Goal: Task Accomplishment & Management: Use online tool/utility

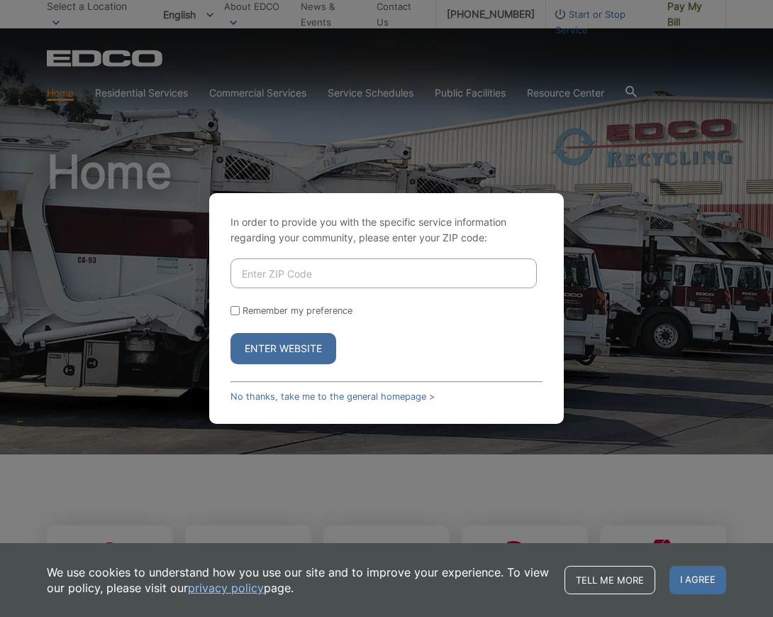
click at [515, 209] on div "In order to provide you with the specific service information regarding your co…" at bounding box center [386, 308] width 355 height 231
click at [282, 273] on input "Enter ZIP Code" at bounding box center [384, 273] width 307 height 30
type input "91977"
click at [231, 333] on button "Enter Website" at bounding box center [284, 348] width 106 height 31
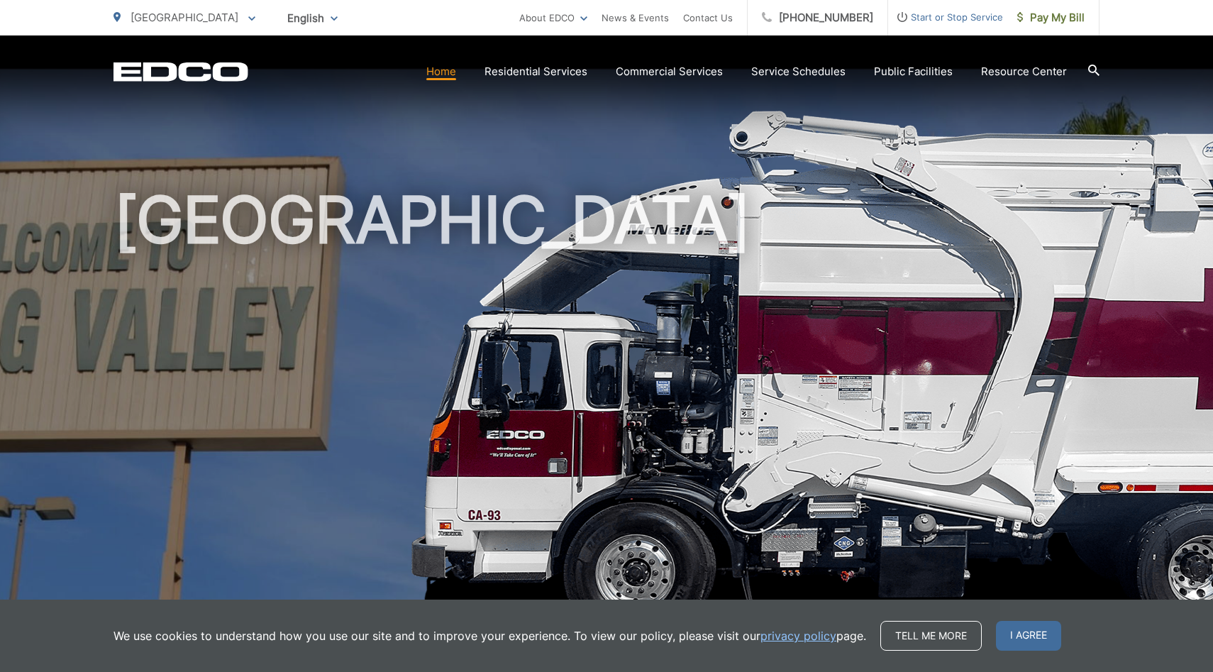
click at [699, 295] on h1 "[GEOGRAPHIC_DATA]" at bounding box center [607, 408] width 986 height 449
click at [773, 616] on span "I agree" at bounding box center [1028, 636] width 65 height 30
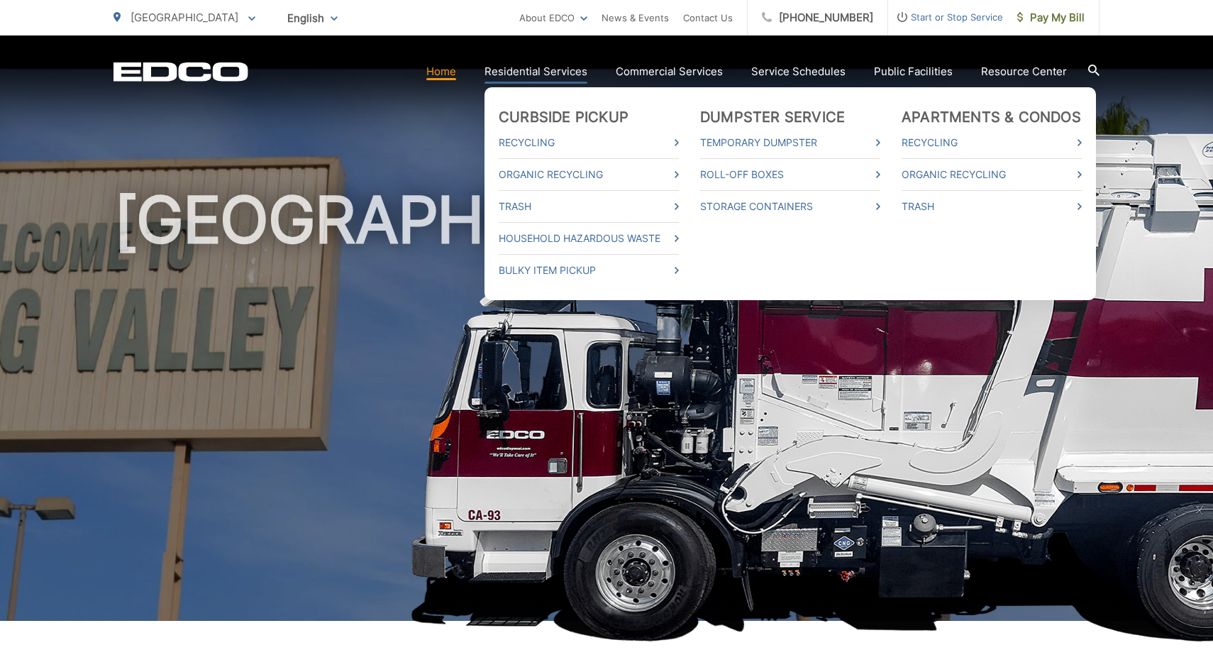
click at [563, 73] on link "Residential Services" at bounding box center [536, 71] width 103 height 17
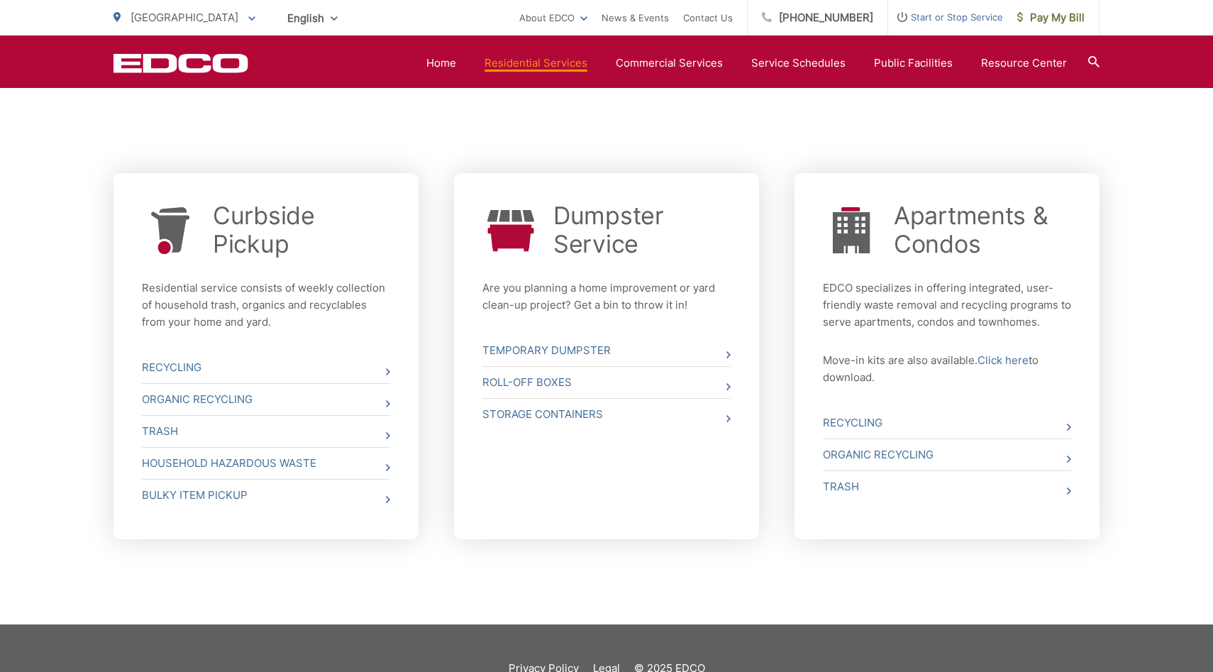
scroll to position [513, 0]
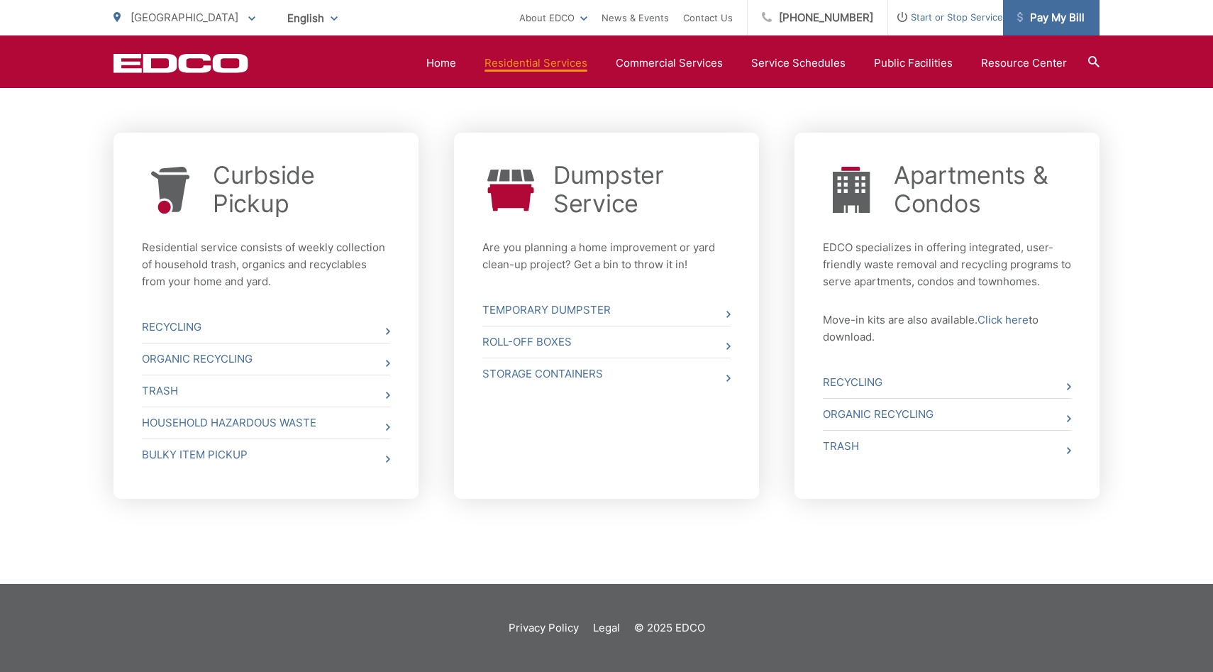
click at [1061, 18] on span "Pay My Bill" at bounding box center [1050, 17] width 67 height 17
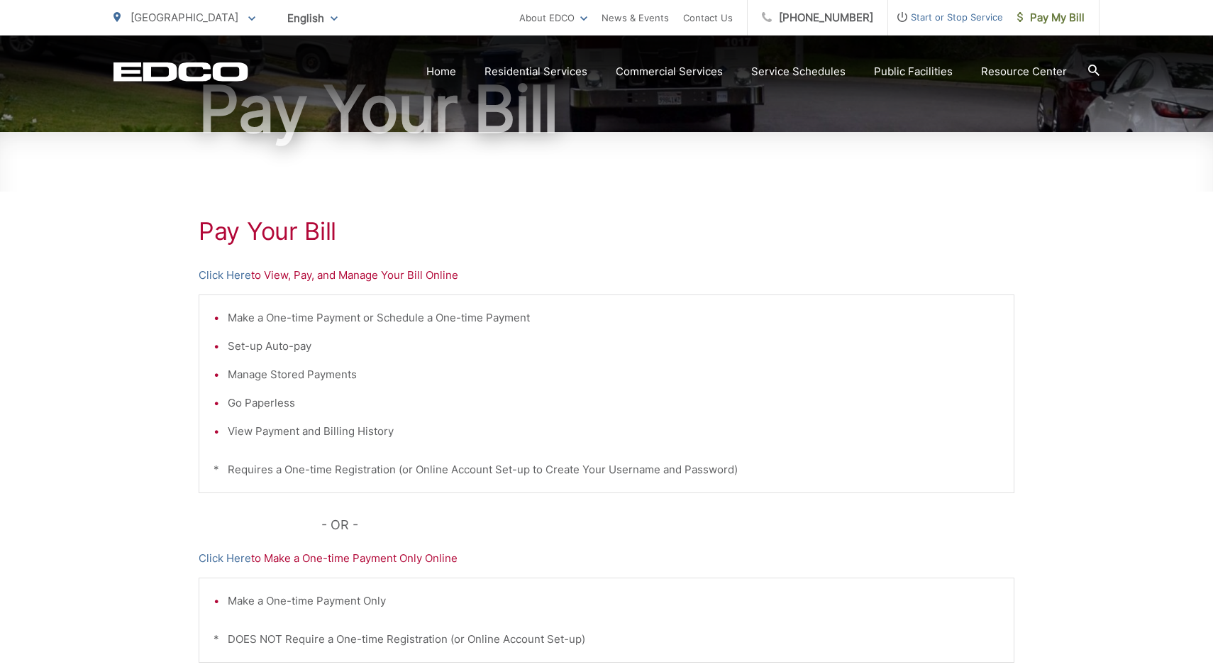
scroll to position [170, 0]
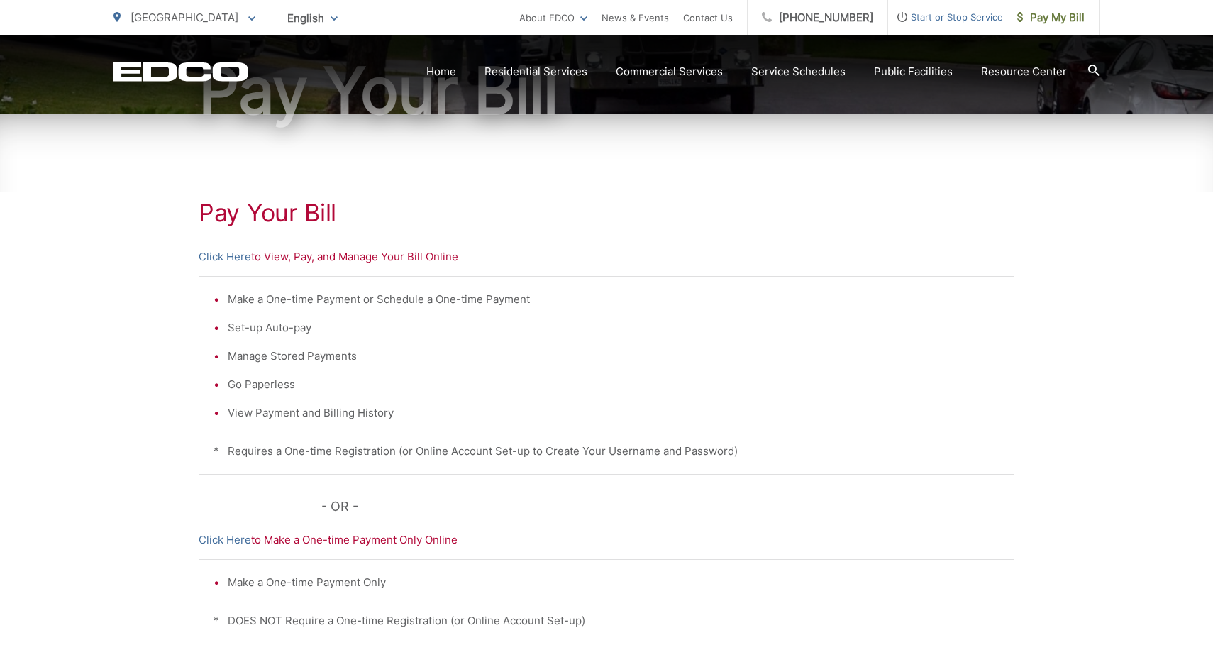
click at [402, 253] on p "Click Here to View, Pay, and Manage Your Bill Online" at bounding box center [607, 256] width 816 height 17
click at [235, 260] on link "Click Here" at bounding box center [225, 256] width 53 height 17
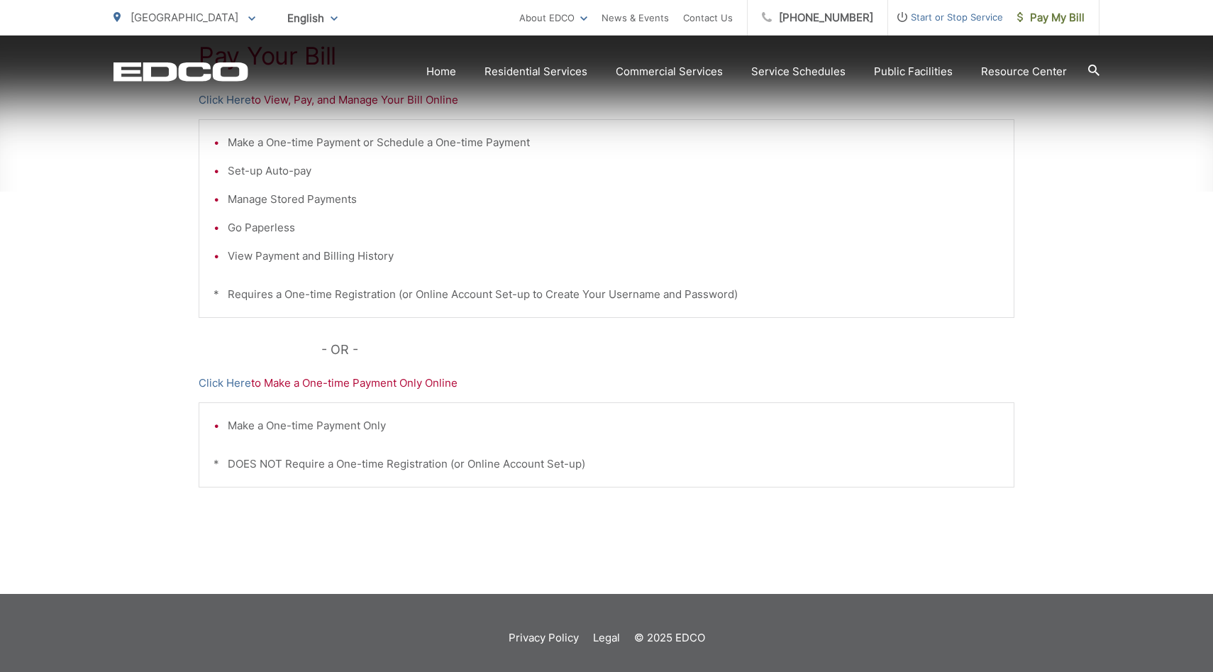
scroll to position [330, 0]
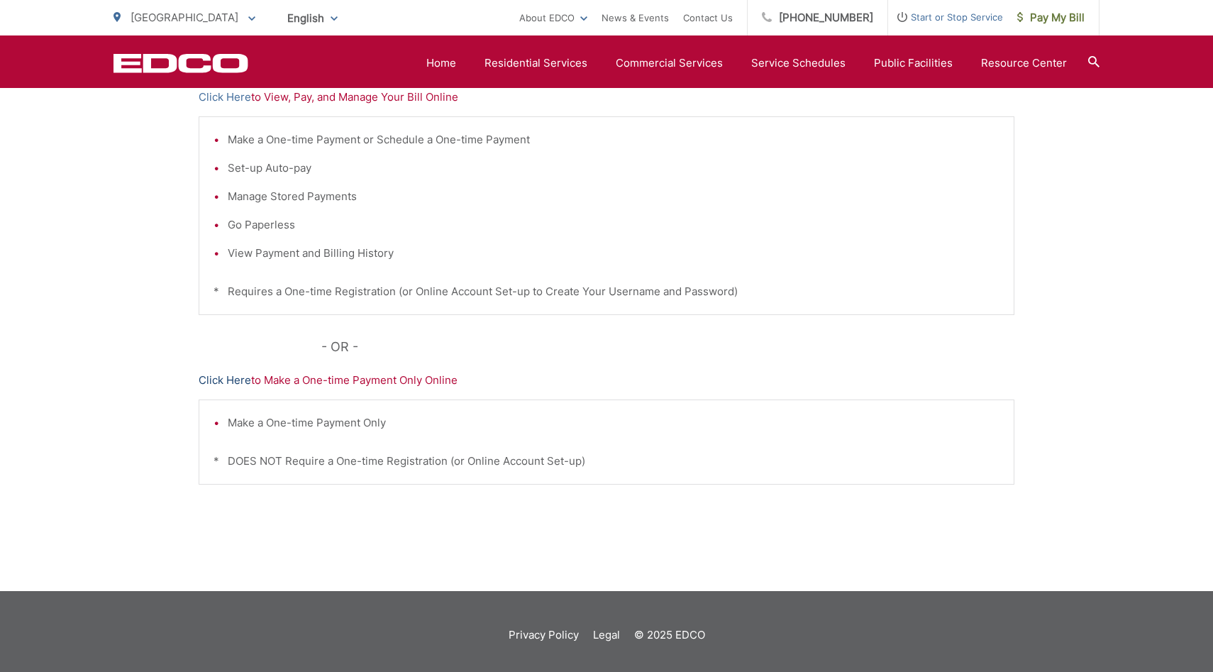
click at [233, 379] on link "Click Here" at bounding box center [225, 380] width 53 height 17
click at [220, 384] on link "Click Here" at bounding box center [225, 380] width 53 height 17
